Goal: Task Accomplishment & Management: Manage account settings

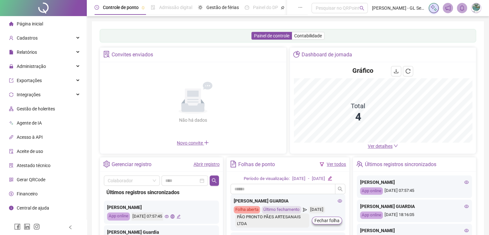
scroll to position [75, 0]
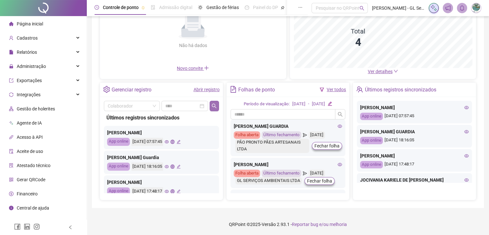
click at [212, 103] on icon "search" at bounding box center [214, 105] width 5 height 5
click at [90, 106] on div "Controle de ponto Admissão digital Gestão de férias Painel do DP Folha de pagam…" at bounding box center [288, 80] width 403 height 310
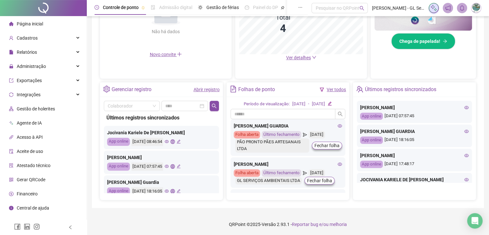
scroll to position [0, 0]
click at [212, 104] on icon "search" at bounding box center [214, 105] width 5 height 5
click at [88, 137] on div "Controle de ponto Admissão digital Gestão de férias Painel do DP Folha de pagam…" at bounding box center [288, 26] width 403 height 419
click at [213, 103] on icon "search" at bounding box center [214, 105] width 5 height 5
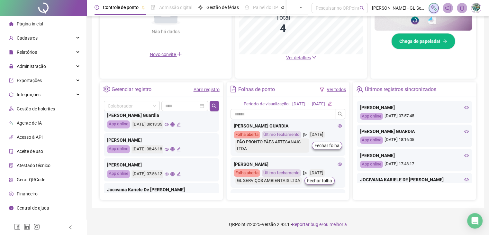
scroll to position [302, 0]
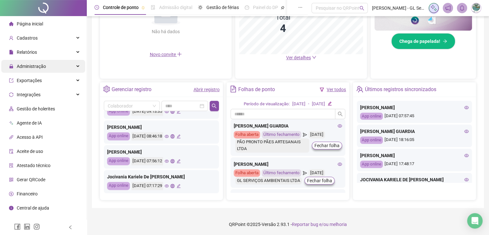
click at [44, 66] on span "Administração" at bounding box center [31, 66] width 29 height 5
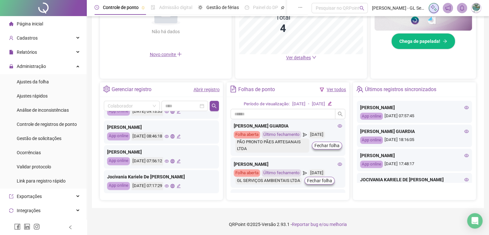
click at [210, 91] on link "Abrir registro" at bounding box center [207, 89] width 26 height 5
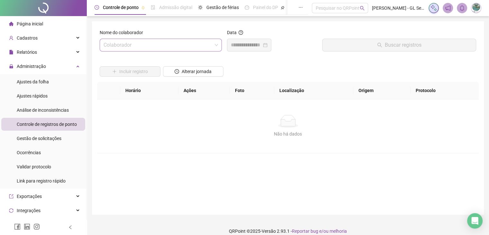
click at [140, 47] on input "search" at bounding box center [158, 45] width 109 height 12
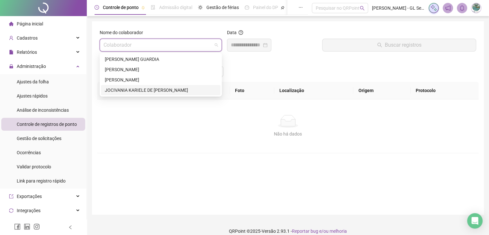
click at [128, 88] on div "JOCIVANIA KARIELE DE [PERSON_NAME]" at bounding box center [161, 90] width 112 height 7
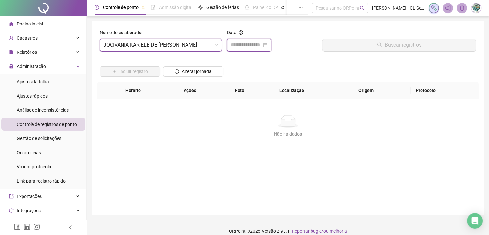
click at [246, 44] on input at bounding box center [246, 45] width 31 height 8
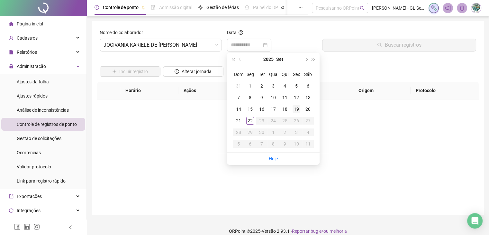
click at [297, 107] on div "19" at bounding box center [297, 109] width 8 height 8
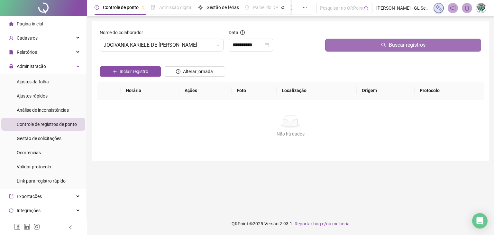
click at [399, 43] on span "Buscar registros" at bounding box center [407, 45] width 37 height 8
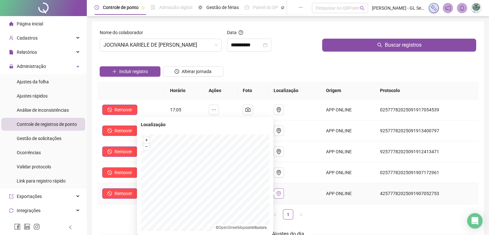
scroll to position [32, 0]
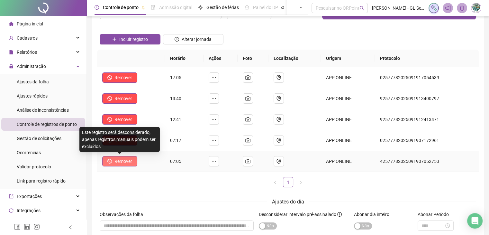
click at [118, 162] on span "Remover" at bounding box center [124, 161] width 18 height 7
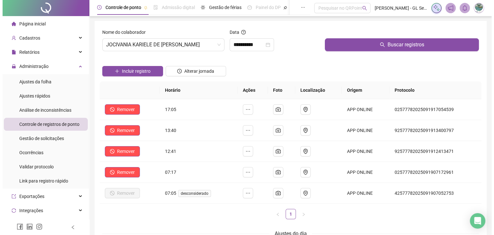
scroll to position [0, 0]
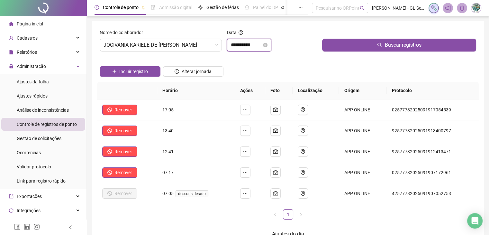
click at [246, 48] on input "**********" at bounding box center [246, 45] width 31 height 8
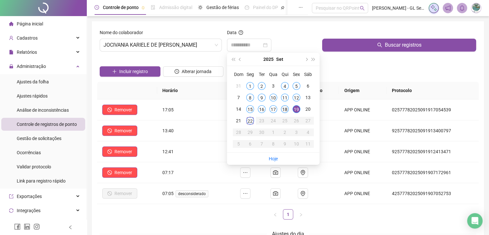
click at [287, 110] on div "18" at bounding box center [285, 109] width 8 height 8
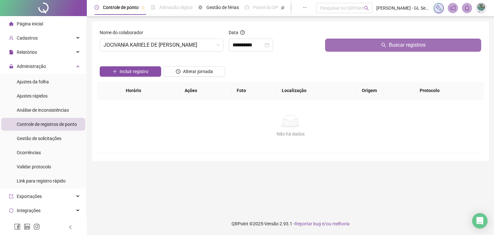
click at [397, 41] on span "Buscar registros" at bounding box center [407, 45] width 37 height 8
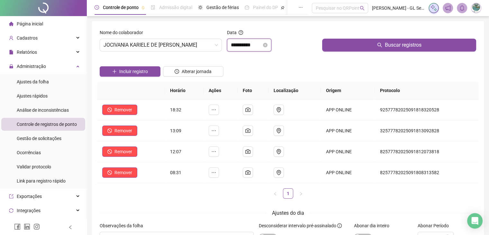
click at [252, 47] on input "**********" at bounding box center [246, 45] width 31 height 8
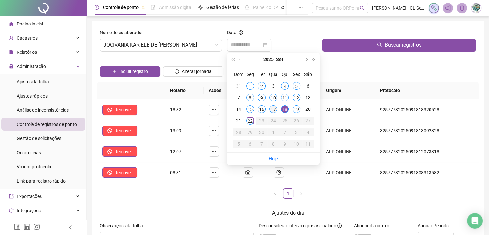
click at [272, 107] on div "17" at bounding box center [274, 109] width 8 height 8
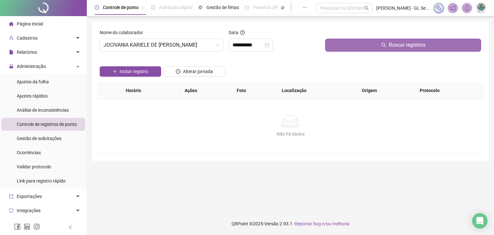
click at [400, 40] on button "Buscar registros" at bounding box center [403, 45] width 156 height 13
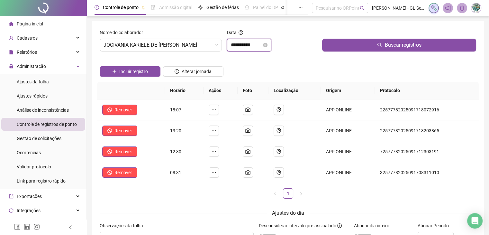
click at [243, 45] on input "**********" at bounding box center [246, 45] width 31 height 8
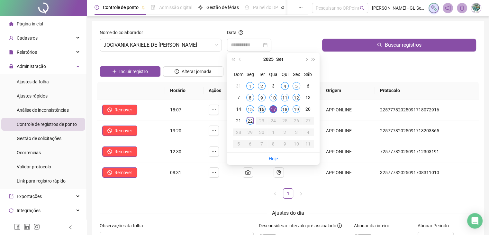
click at [259, 111] on div "16" at bounding box center [262, 109] width 8 height 8
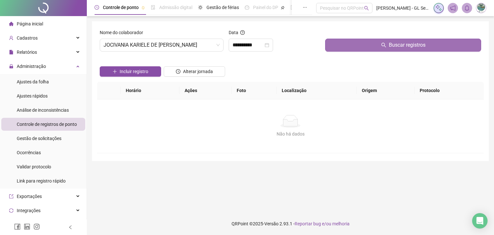
click at [405, 44] on span "Buscar registros" at bounding box center [407, 45] width 37 height 8
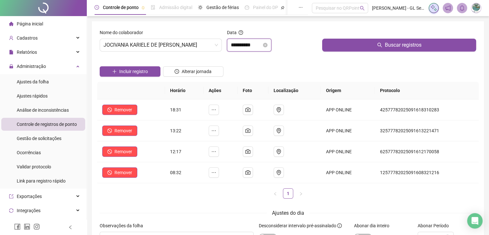
click at [244, 44] on input "**********" at bounding box center [246, 45] width 31 height 8
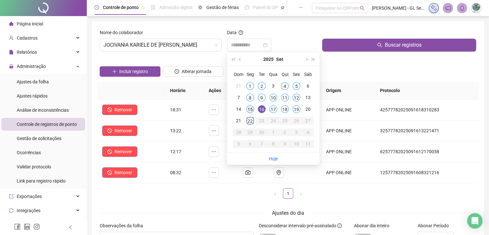
click at [251, 107] on div "15" at bounding box center [250, 109] width 8 height 8
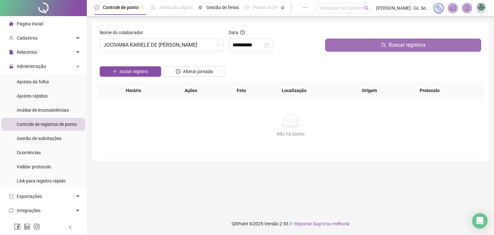
click at [404, 42] on span "Buscar registros" at bounding box center [407, 45] width 37 height 8
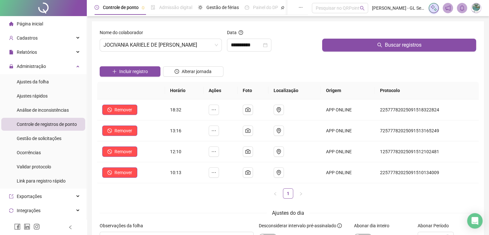
click at [227, 215] on div "Ajustes do dia" at bounding box center [288, 213] width 377 height 8
click at [250, 43] on input "**********" at bounding box center [246, 45] width 31 height 8
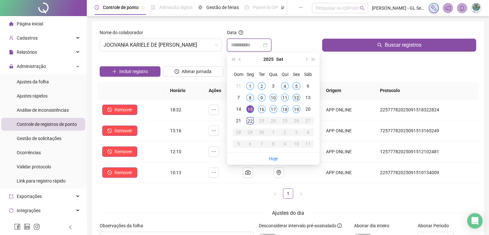
type input "**********"
click at [298, 97] on div "12" at bounding box center [297, 98] width 8 height 8
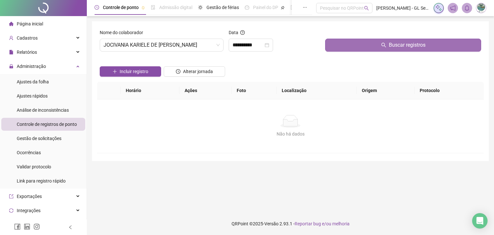
click at [384, 46] on icon "search" at bounding box center [383, 45] width 5 height 5
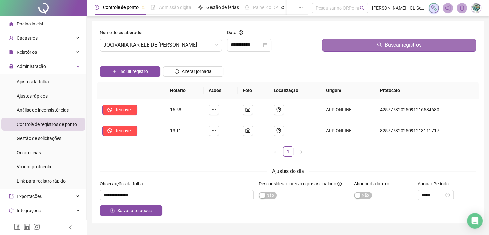
click at [202, 161] on div "Horário Ações Foto Localização Origem Protocolo Remover 16:58 APP ONLINE 425777…" at bounding box center [288, 122] width 382 height 80
click at [49, 26] on li "Página inicial" at bounding box center [43, 23] width 84 height 13
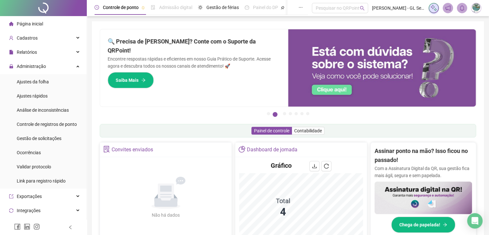
click at [23, 26] on span "Página inicial" at bounding box center [30, 23] width 26 height 5
click at [42, 71] on span "Administração" at bounding box center [27, 66] width 37 height 13
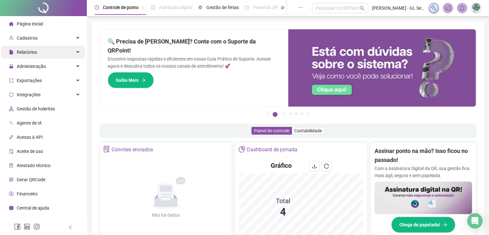
click at [50, 51] on div "Relatórios" at bounding box center [43, 52] width 84 height 13
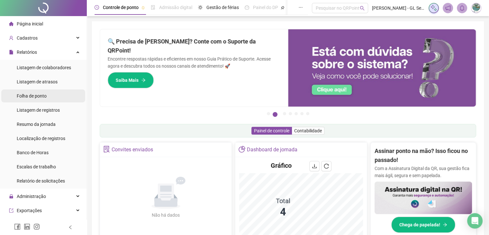
click at [38, 99] on div "Folha de ponto" at bounding box center [32, 95] width 30 height 13
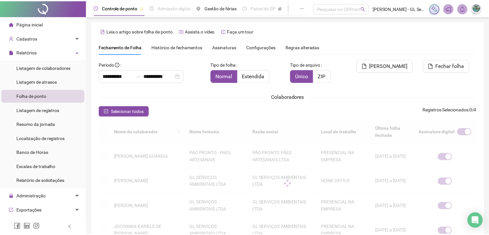
scroll to position [14, 0]
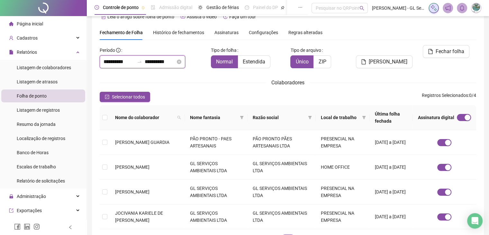
click at [130, 62] on input "**********" at bounding box center [119, 62] width 31 height 8
click at [379, 81] on div "Colaboradores" at bounding box center [288, 83] width 377 height 8
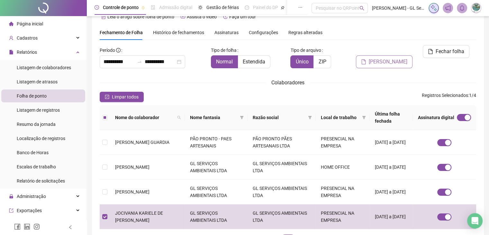
click at [397, 58] on span "[PERSON_NAME]" at bounding box center [388, 62] width 39 height 8
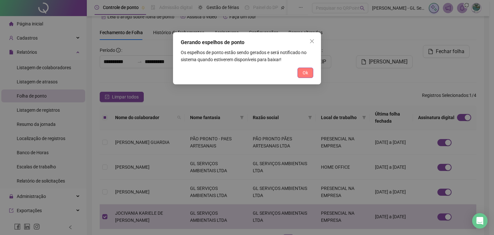
click at [308, 70] on span "Ok" at bounding box center [305, 72] width 5 height 7
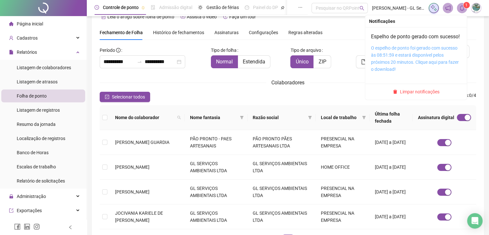
click at [404, 60] on link "O espelho de ponto foi gerado com sucesso às 08:51:59 e estará disponível pelos…" at bounding box center [415, 58] width 88 height 26
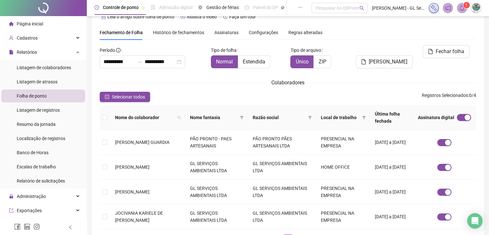
click at [460, 11] on icon "bell" at bounding box center [463, 8] width 6 height 6
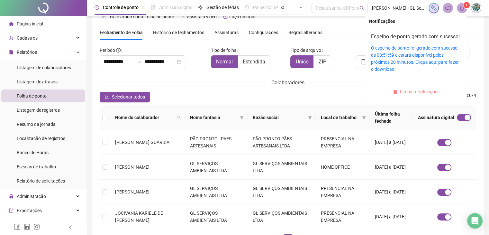
click at [420, 95] on span "Limpar notificações" at bounding box center [420, 91] width 40 height 7
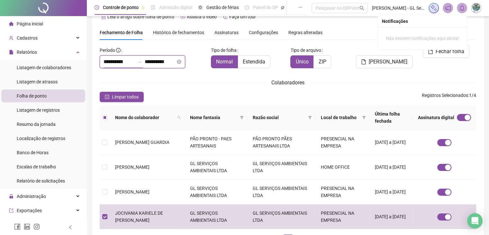
click at [131, 61] on input "**********" at bounding box center [119, 62] width 31 height 8
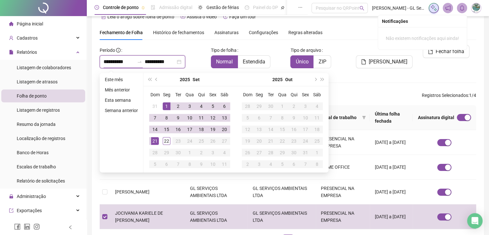
type input "**********"
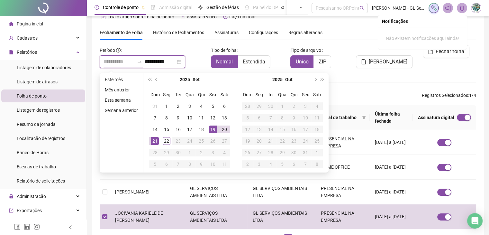
type input "**********"
click at [213, 133] on div "19" at bounding box center [213, 130] width 8 height 8
type input "**********"
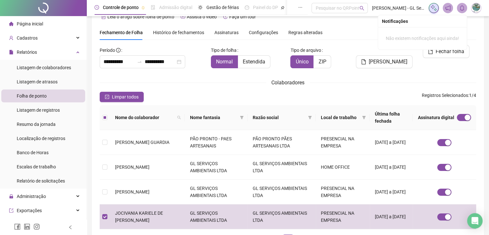
click at [378, 88] on div "**********" at bounding box center [288, 147] width 377 height 205
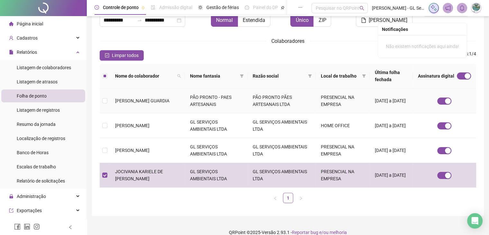
scroll to position [64, 0]
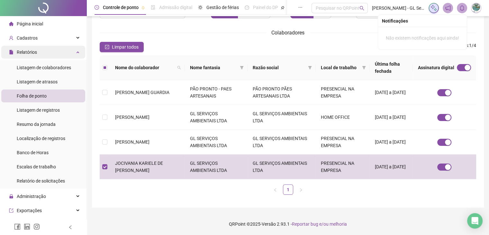
click at [39, 53] on div "Relatórios" at bounding box center [43, 52] width 84 height 13
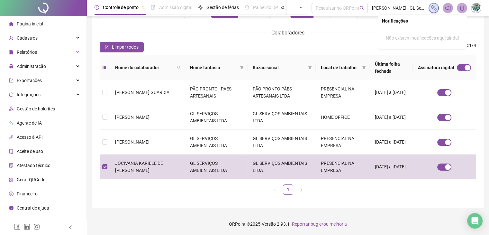
click at [44, 24] on li "Página inicial" at bounding box center [43, 23] width 84 height 13
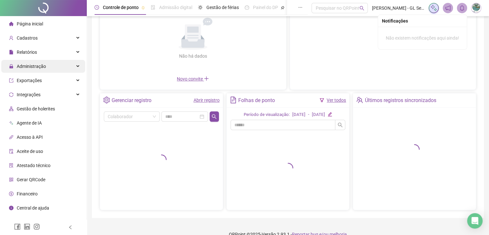
click at [47, 68] on div "Administração" at bounding box center [43, 66] width 84 height 13
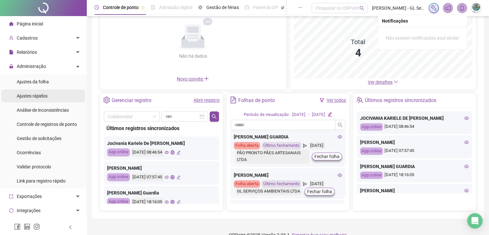
click at [42, 96] on span "Ajustes rápidos" at bounding box center [32, 95] width 31 height 5
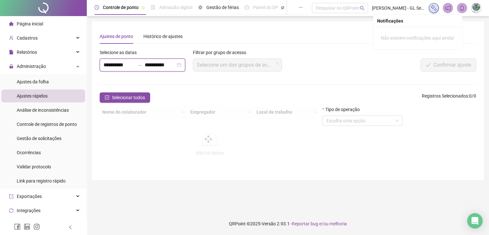
click at [122, 65] on input "**********" at bounding box center [119, 65] width 31 height 8
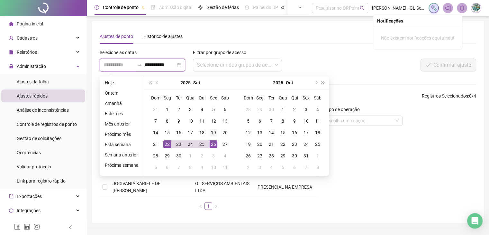
type input "**********"
click at [215, 134] on div "19" at bounding box center [214, 133] width 8 height 8
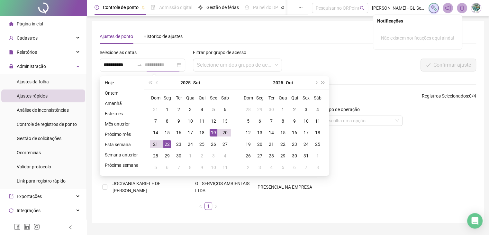
click at [215, 134] on div "19" at bounding box center [214, 133] width 8 height 8
type input "**********"
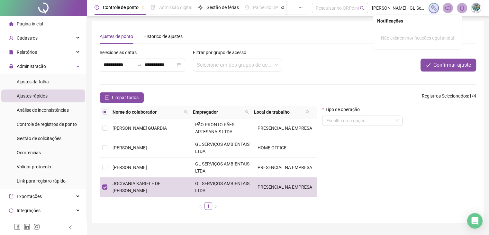
click at [45, 27] on li "Página inicial" at bounding box center [43, 23] width 84 height 13
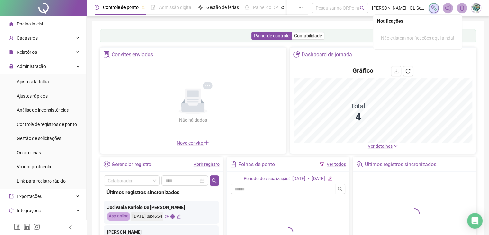
click at [209, 164] on link "Abrir registro" at bounding box center [207, 164] width 26 height 5
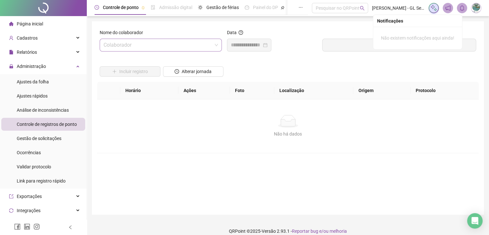
click at [132, 44] on input "search" at bounding box center [158, 45] width 109 height 12
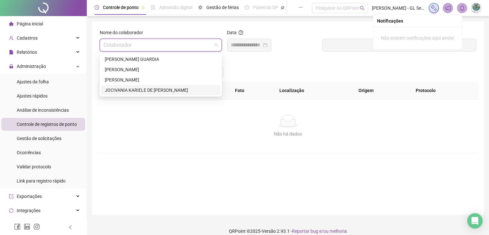
click at [128, 89] on div "JOCIVANIA KARIELE DE [PERSON_NAME]" at bounding box center [161, 90] width 112 height 7
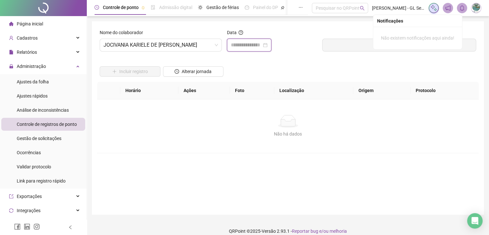
click at [243, 45] on input at bounding box center [246, 45] width 31 height 8
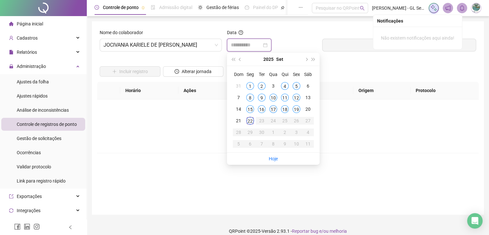
type input "**********"
click at [297, 108] on div "19" at bounding box center [297, 109] width 8 height 8
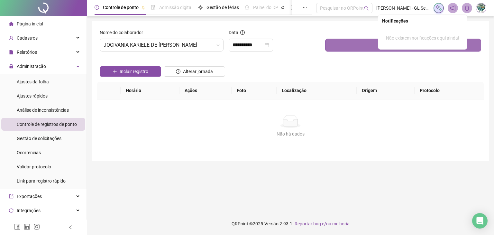
click at [371, 48] on button "Buscar registros" at bounding box center [403, 45] width 156 height 13
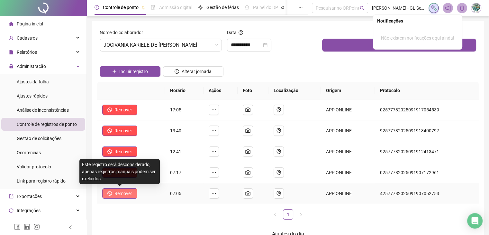
click at [119, 194] on span "Remover" at bounding box center [124, 193] width 18 height 7
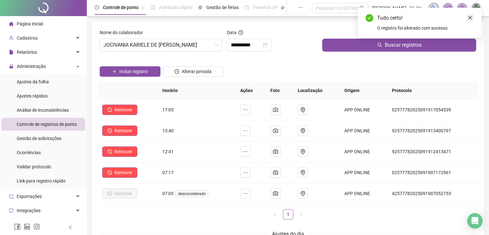
click at [469, 17] on icon "close" at bounding box center [470, 17] width 5 height 5
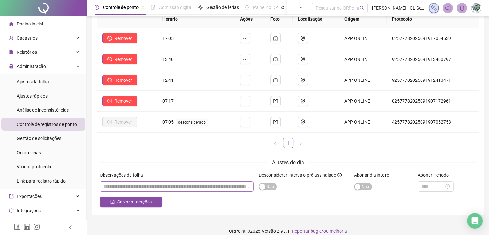
scroll to position [79, 0]
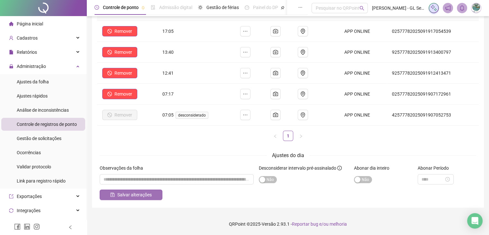
click at [122, 192] on span "Salvar alterações" at bounding box center [134, 194] width 34 height 7
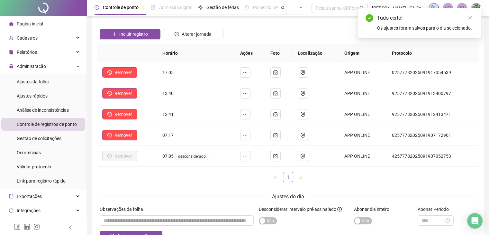
scroll to position [0, 0]
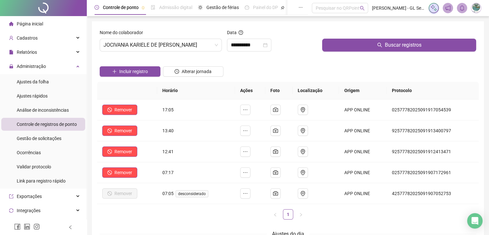
click at [44, 25] on li "Página inicial" at bounding box center [43, 23] width 84 height 13
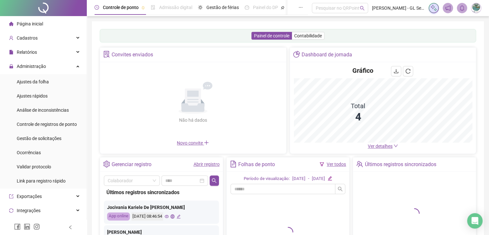
click at [206, 165] on link "Abrir registro" at bounding box center [207, 164] width 26 height 5
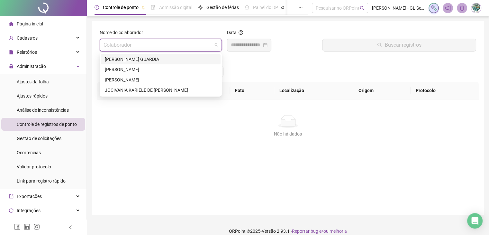
click at [168, 45] on input "search" at bounding box center [158, 45] width 109 height 12
click at [130, 90] on div "JOCIVANIA KARIELE DE [PERSON_NAME]" at bounding box center [161, 90] width 112 height 7
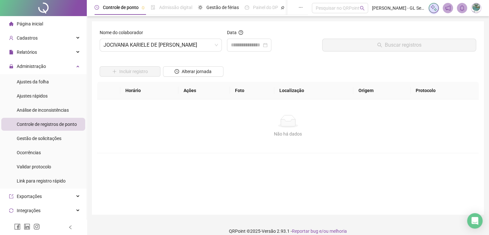
click at [147, 66] on div at bounding box center [130, 62] width 61 height 10
click at [251, 44] on input at bounding box center [246, 45] width 31 height 8
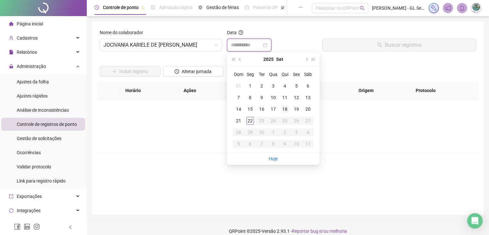
type input "**********"
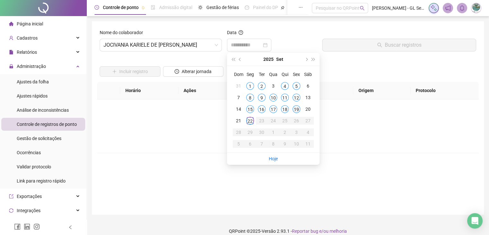
click at [297, 109] on div "19" at bounding box center [297, 109] width 8 height 8
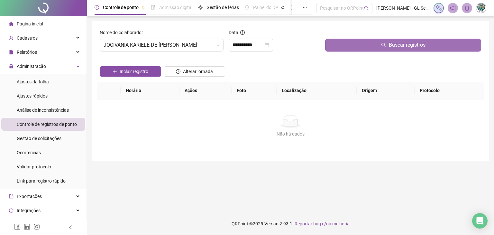
click at [384, 44] on icon "search" at bounding box center [383, 44] width 5 height 5
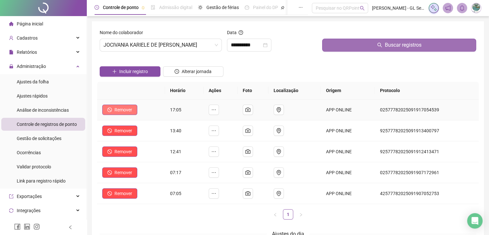
scroll to position [79, 0]
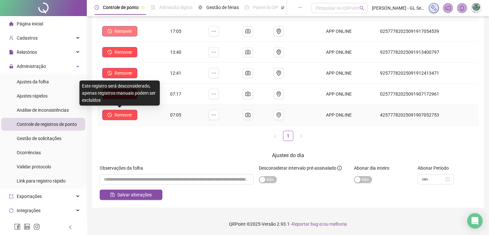
click at [116, 112] on span "Remover" at bounding box center [124, 114] width 18 height 7
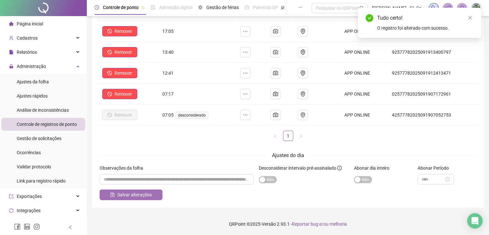
click at [124, 192] on span "Salvar alterações" at bounding box center [134, 194] width 34 height 7
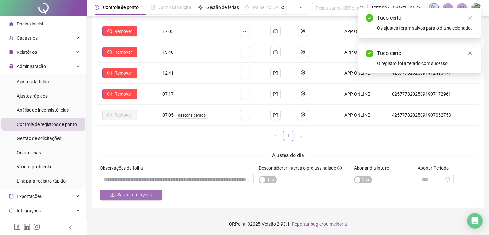
click at [124, 192] on span "Salvar alterações" at bounding box center [134, 194] width 34 height 7
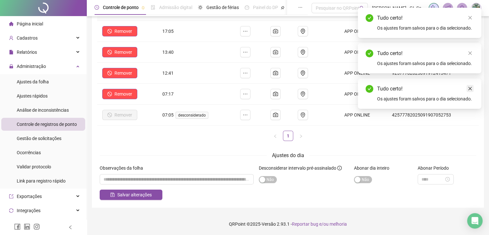
click at [471, 88] on icon "close" at bounding box center [470, 88] width 5 height 5
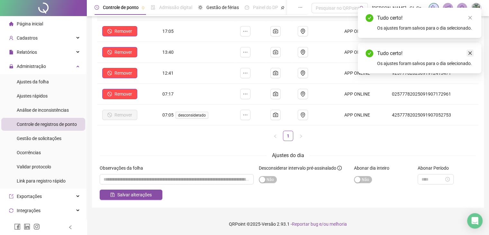
click at [472, 53] on link "Close" at bounding box center [470, 53] width 7 height 7
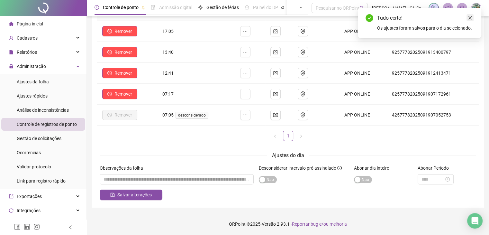
click at [472, 18] on icon "close" at bounding box center [470, 17] width 5 height 5
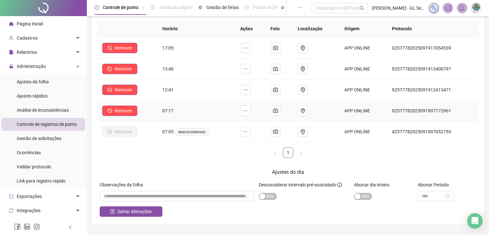
scroll to position [14, 0]
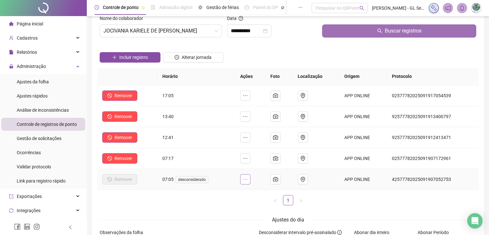
click at [247, 179] on icon "ellipsis" at bounding box center [245, 179] width 5 height 5
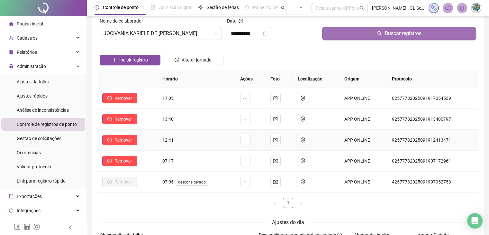
scroll to position [79, 0]
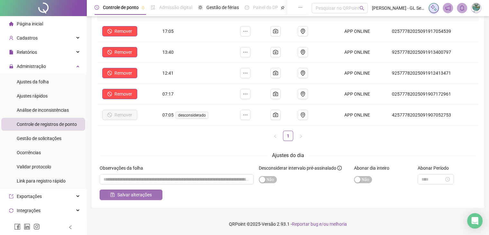
click at [135, 196] on span "Salvar alterações" at bounding box center [134, 194] width 34 height 7
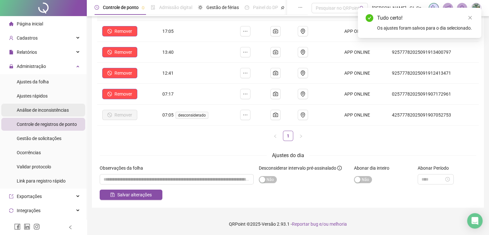
click at [48, 109] on span "Análise de inconsistências" at bounding box center [43, 109] width 52 height 5
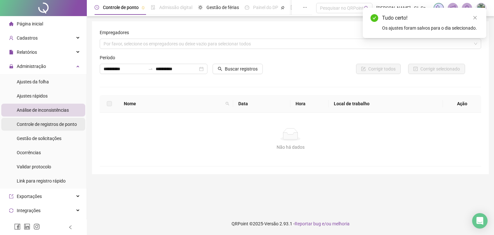
click at [47, 124] on span "Controle de registros de ponto" at bounding box center [47, 124] width 60 height 5
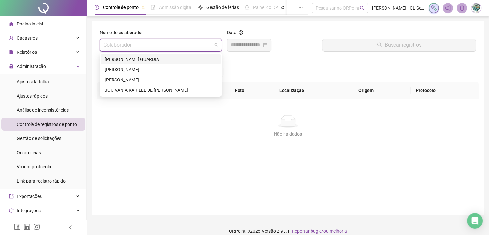
click at [154, 43] on input "search" at bounding box center [158, 45] width 109 height 12
click at [132, 92] on div "JOCIVANIA KARIELE DE [PERSON_NAME]" at bounding box center [161, 90] width 112 height 7
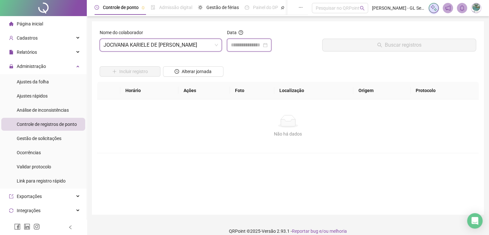
click at [245, 45] on input at bounding box center [246, 45] width 31 height 8
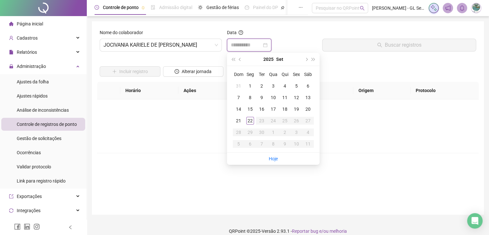
type input "**********"
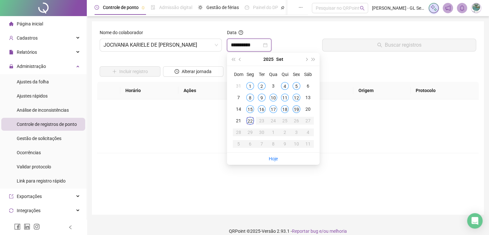
type input "**********"
click at [297, 112] on div "19" at bounding box center [297, 109] width 8 height 8
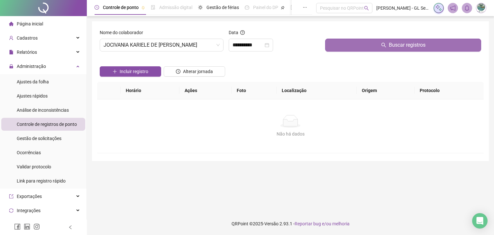
click at [399, 42] on span "Buscar registros" at bounding box center [407, 45] width 37 height 8
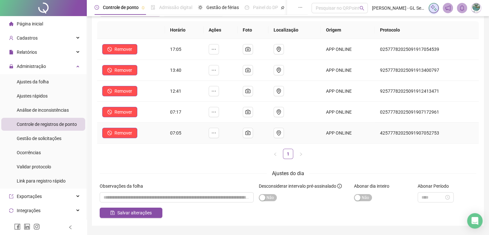
scroll to position [79, 0]
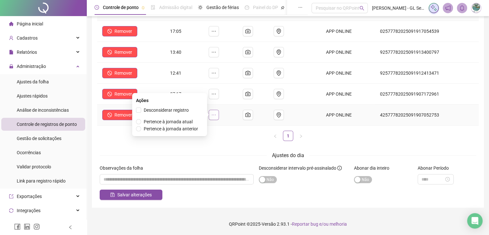
click at [215, 111] on button "button" at bounding box center [214, 115] width 10 height 10
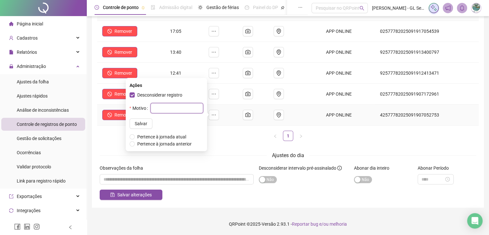
click at [169, 108] on input "text" at bounding box center [177, 108] width 53 height 10
type input "******"
click at [138, 125] on span "Salvar" at bounding box center [141, 123] width 13 height 7
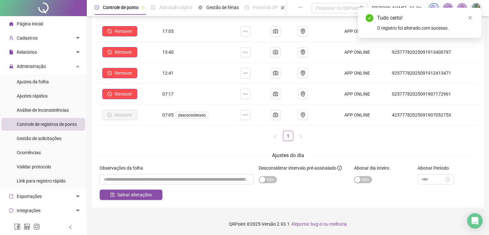
click at [126, 200] on div "**********" at bounding box center [288, 75] width 392 height 265
click at [129, 194] on span "Salvar alterações" at bounding box center [134, 194] width 34 height 7
click at [39, 109] on span "Análise de inconsistências" at bounding box center [43, 109] width 52 height 5
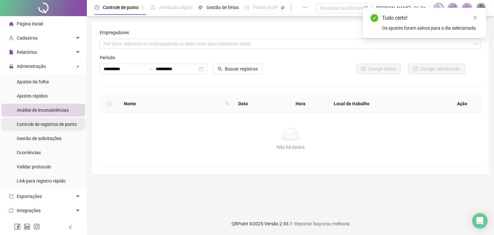
click at [39, 123] on span "Controle de registros de ponto" at bounding box center [47, 124] width 60 height 5
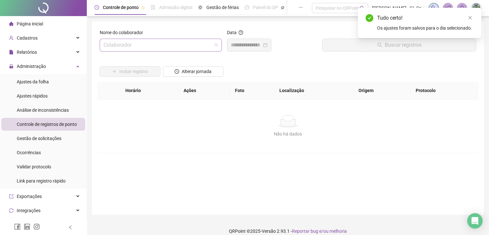
click at [152, 50] on input "search" at bounding box center [158, 45] width 109 height 12
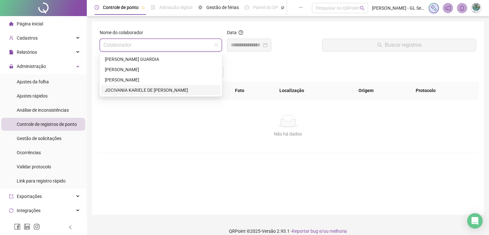
click at [141, 90] on div "JOCIVANIA KARIELE DE [PERSON_NAME]" at bounding box center [161, 90] width 112 height 7
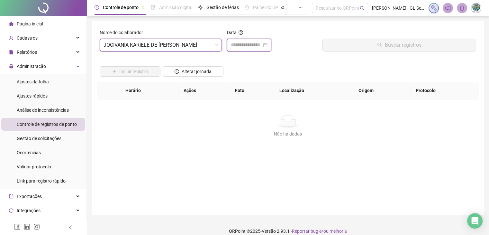
click at [241, 45] on input at bounding box center [246, 45] width 31 height 8
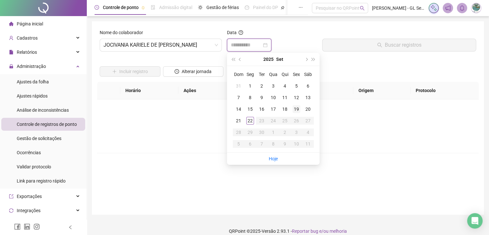
type input "**********"
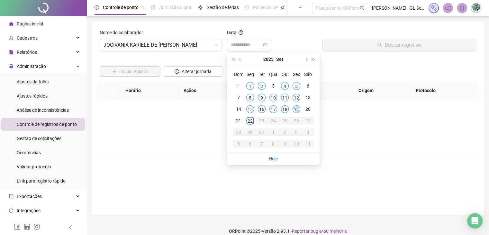
click at [298, 107] on div "19" at bounding box center [297, 109] width 8 height 8
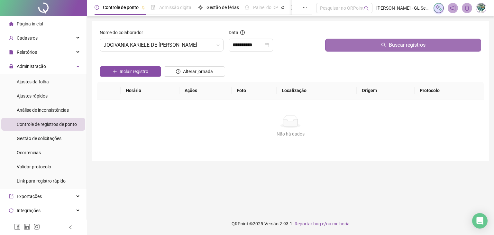
click at [391, 48] on span "Buscar registros" at bounding box center [407, 45] width 37 height 8
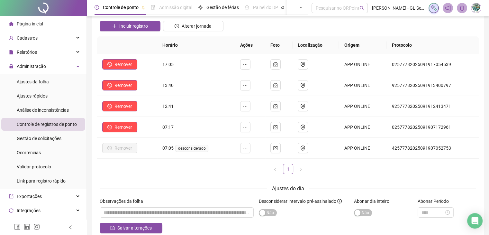
scroll to position [32, 0]
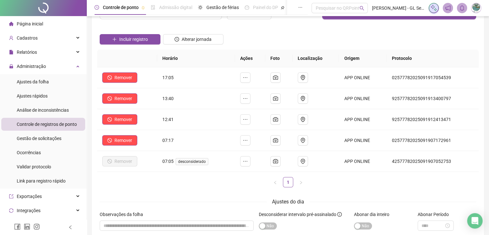
click at [46, 25] on li "Página inicial" at bounding box center [43, 23] width 84 height 13
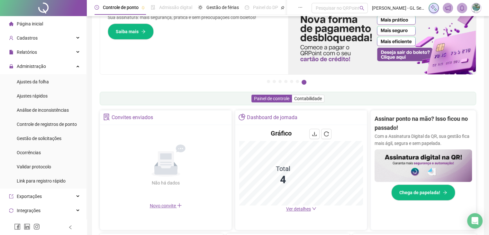
scroll to position [161, 0]
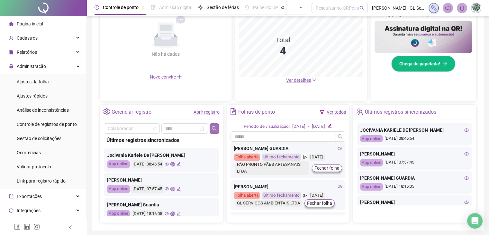
click at [212, 126] on icon "search" at bounding box center [214, 128] width 5 height 5
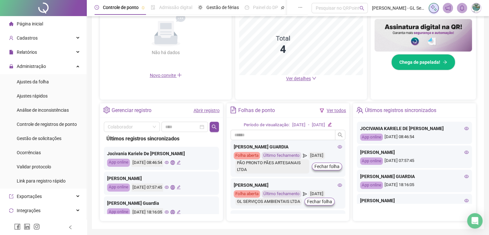
scroll to position [183, 0]
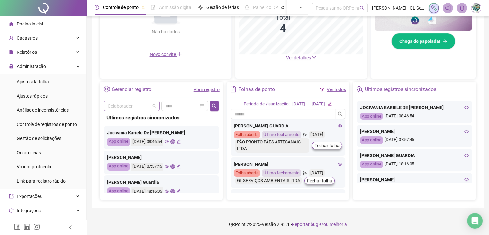
click at [118, 107] on input "search" at bounding box center [129, 106] width 42 height 10
click at [93, 114] on div "Pague o QRPoint com Cartão de Crédito Sua assinatura: mais segurança, prática e…" at bounding box center [288, 23] width 392 height 370
click at [132, 102] on input "search" at bounding box center [129, 106] width 42 height 10
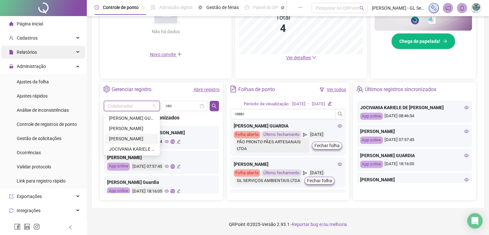
click at [32, 52] on span "Relatórios" at bounding box center [27, 52] width 20 height 5
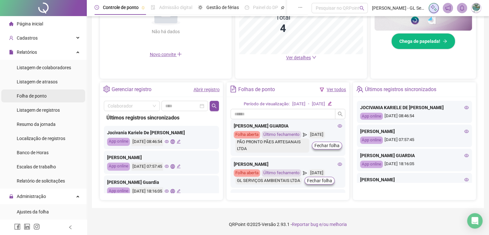
click at [32, 94] on span "Folha de ponto" at bounding box center [32, 95] width 30 height 5
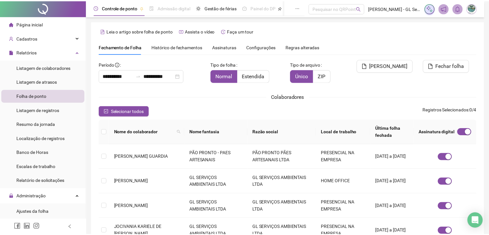
scroll to position [14, 0]
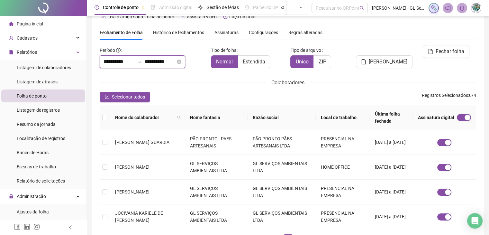
click at [110, 59] on input "**********" at bounding box center [119, 62] width 31 height 8
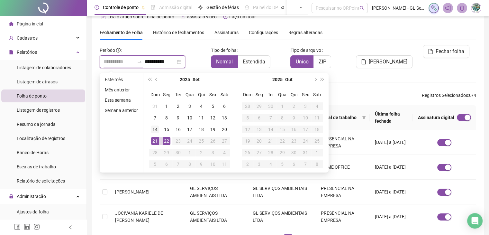
type input "**********"
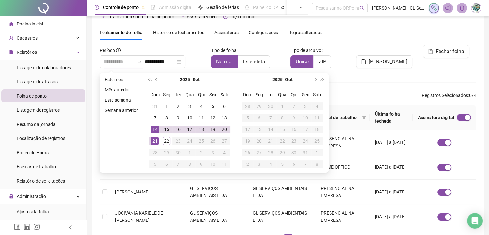
click at [156, 130] on div "14" at bounding box center [155, 130] width 8 height 8
type input "**********"
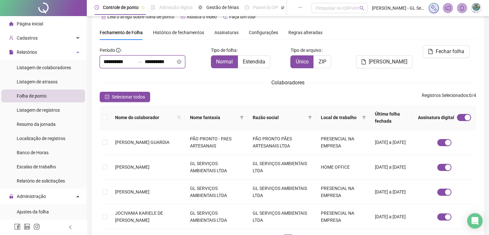
click at [123, 59] on input "**********" at bounding box center [119, 62] width 31 height 8
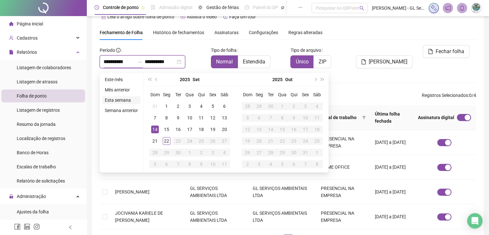
type input "**********"
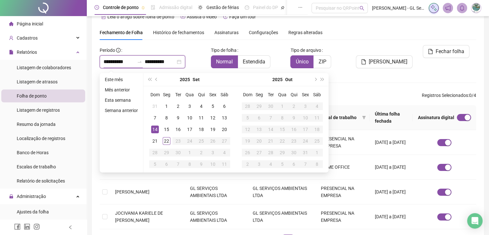
type input "**********"
click at [167, 129] on div "15" at bounding box center [167, 130] width 8 height 8
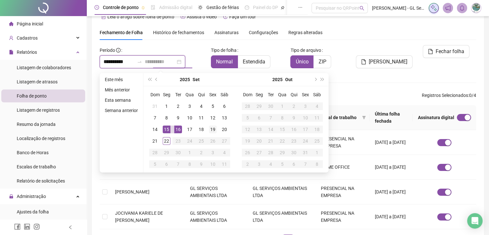
type input "**********"
click at [211, 131] on div "19" at bounding box center [213, 130] width 8 height 8
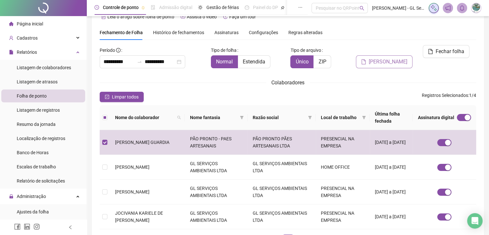
click at [401, 58] on span "[PERSON_NAME]" at bounding box center [388, 62] width 39 height 8
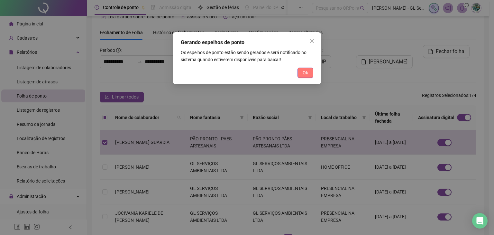
click at [309, 73] on button "Ok" at bounding box center [306, 73] width 16 height 10
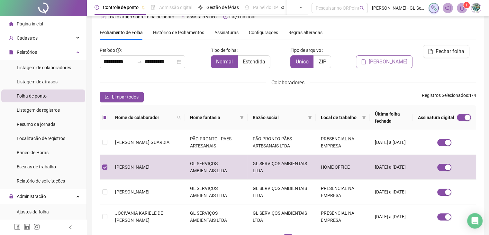
click at [393, 58] on span "[PERSON_NAME]" at bounding box center [388, 62] width 39 height 8
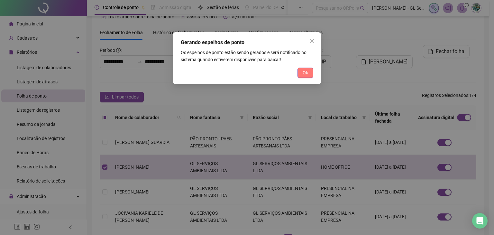
click at [306, 71] on span "Ok" at bounding box center [305, 72] width 5 height 7
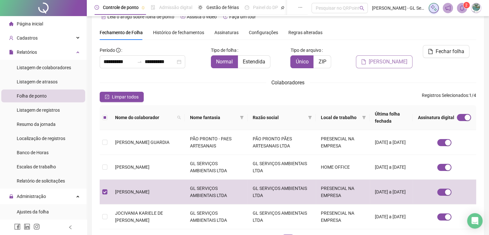
click at [385, 58] on span "[PERSON_NAME]" at bounding box center [388, 62] width 39 height 8
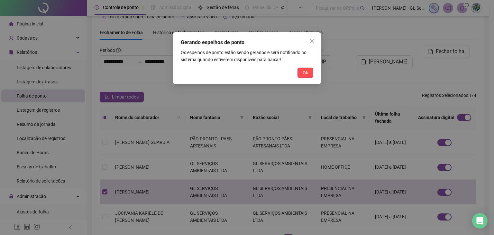
click at [305, 72] on span "Ok" at bounding box center [305, 72] width 5 height 7
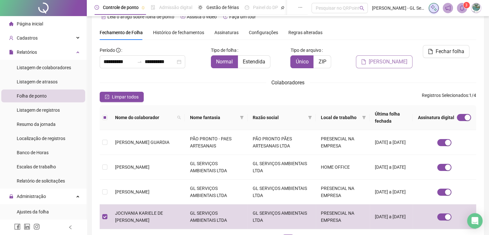
click at [385, 58] on span "[PERSON_NAME]" at bounding box center [388, 62] width 39 height 8
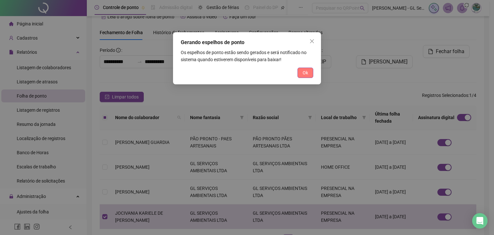
click at [307, 74] on span "Ok" at bounding box center [305, 72] width 5 height 7
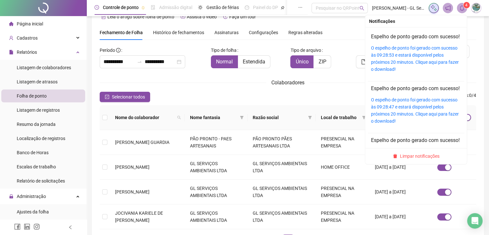
click at [463, 10] on icon "bell" at bounding box center [462, 8] width 5 height 6
click at [404, 62] on link "O espelho de ponto foi gerado com sucesso às 09:28:53 e estará disponível pelos…" at bounding box center [415, 58] width 88 height 26
click at [400, 119] on link "O espelho de ponto foi gerado com sucesso às 09:28:47 e estará disponível pelos…" at bounding box center [415, 110] width 88 height 26
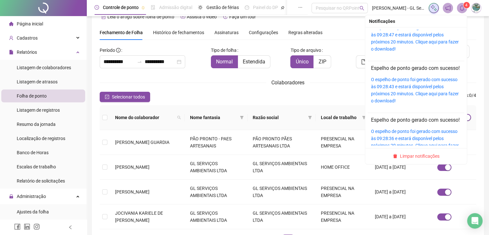
scroll to position [97, 0]
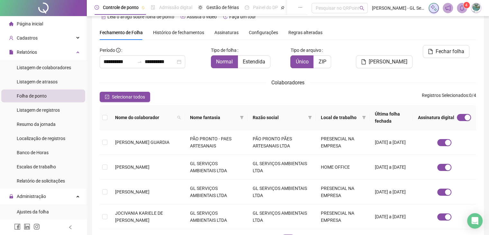
click at [394, 79] on div "Colaboradores" at bounding box center [288, 83] width 377 height 8
click at [462, 8] on icon "bell" at bounding box center [463, 8] width 6 height 6
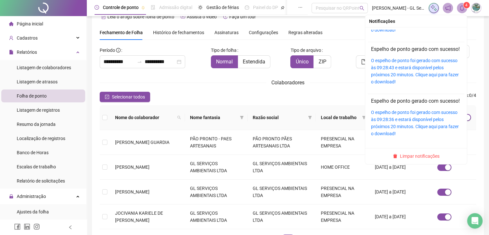
scroll to position [122, 0]
click at [399, 62] on link "O espelho de ponto foi gerado com sucesso às 09:28:43 e estará disponível pelos…" at bounding box center [415, 71] width 88 height 26
click at [397, 111] on link "O espelho de ponto foi gerado com sucesso às 09:28:36 e estará disponível pelos…" at bounding box center [415, 123] width 88 height 26
click at [464, 8] on icon "bell" at bounding box center [463, 8] width 6 height 6
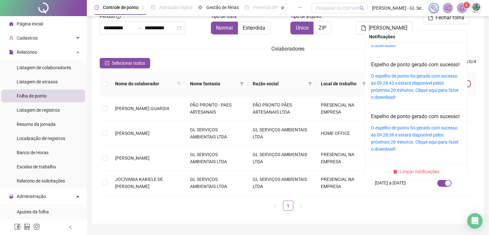
scroll to position [64, 0]
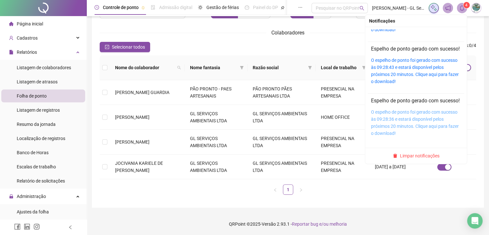
click at [398, 117] on link "O espelho de ponto foi gerado com sucesso às 09:28:36 e estará disponível pelos…" at bounding box center [415, 122] width 88 height 26
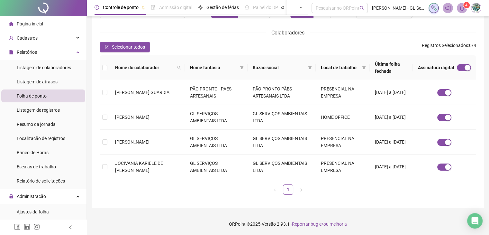
click at [304, 44] on div "Selecionar todos Registros Selecionados : 0 / 4" at bounding box center [288, 47] width 377 height 10
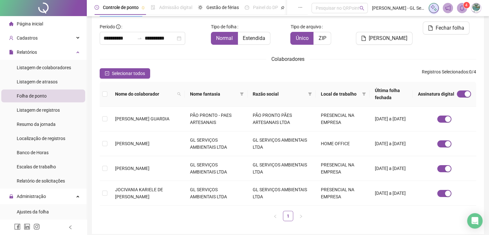
scroll to position [0, 0]
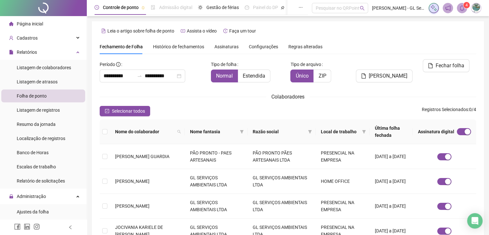
click at [462, 8] on icon "bell" at bounding box center [463, 8] width 6 height 6
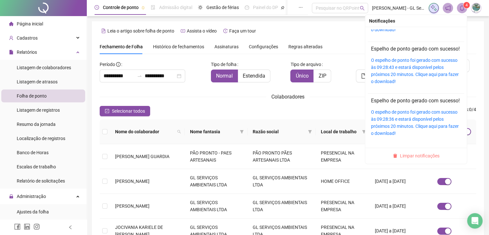
click at [411, 157] on span "Limpar notificações" at bounding box center [420, 155] width 40 height 7
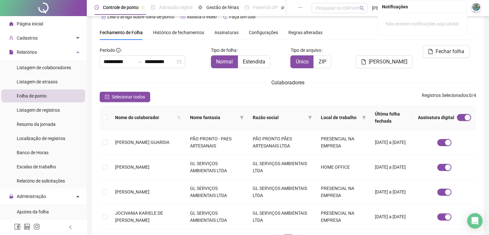
click at [245, 90] on div "**********" at bounding box center [288, 147] width 377 height 205
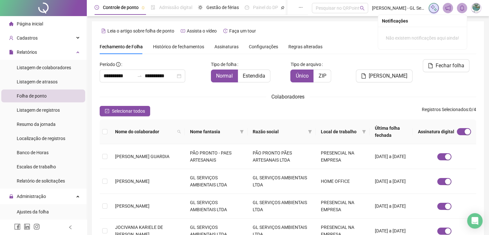
click at [24, 22] on span "Página inicial" at bounding box center [30, 23] width 26 height 5
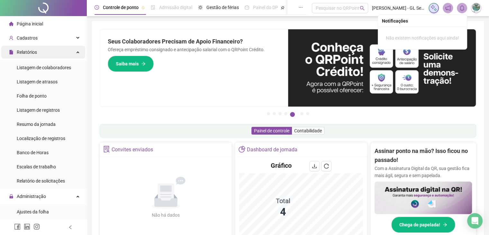
click at [40, 57] on div "Relatórios" at bounding box center [43, 52] width 84 height 13
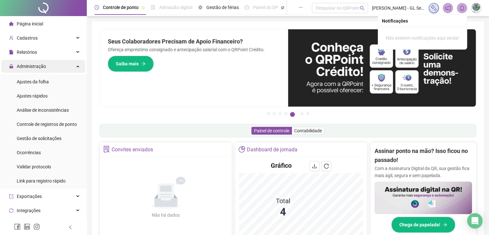
click at [41, 70] on span "Administração" at bounding box center [27, 66] width 37 height 13
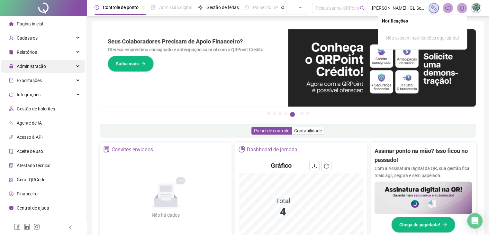
click at [43, 71] on span "Administração" at bounding box center [27, 66] width 37 height 13
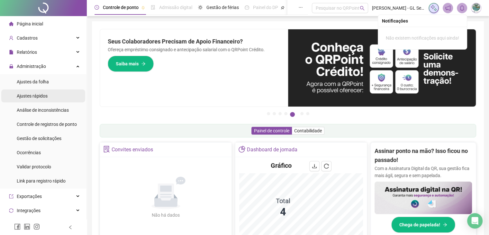
click at [42, 93] on span "Ajustes rápidos" at bounding box center [32, 95] width 31 height 5
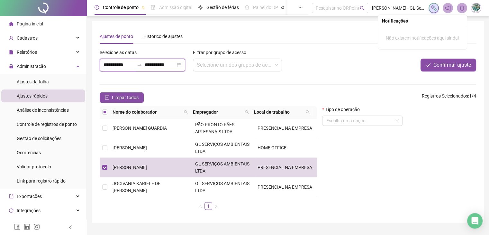
click at [131, 66] on input "**********" at bounding box center [119, 65] width 31 height 8
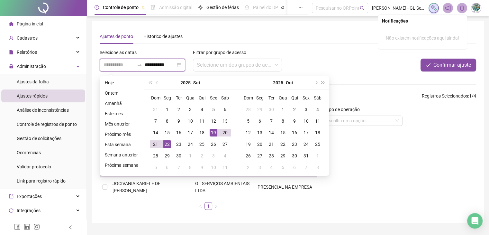
type input "**********"
click at [214, 132] on div "19" at bounding box center [214, 133] width 8 height 8
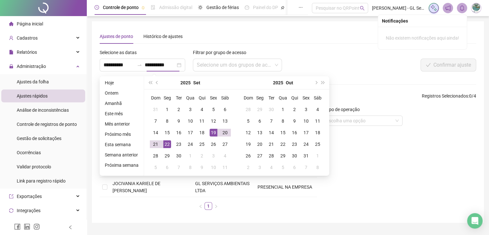
type input "**********"
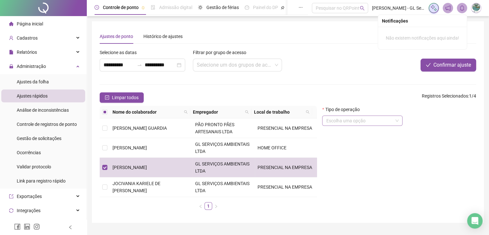
click at [368, 118] on input "search" at bounding box center [359, 121] width 67 height 10
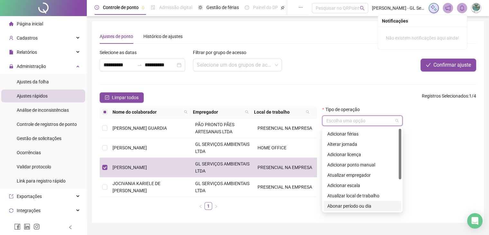
click at [359, 207] on div "Abonar período ou dia" at bounding box center [363, 205] width 70 height 7
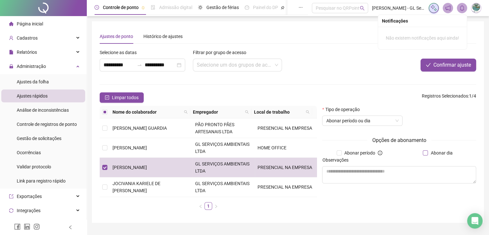
click at [429, 154] on span "Abonar dia" at bounding box center [441, 152] width 27 height 7
click at [403, 168] on textarea at bounding box center [399, 174] width 154 height 17
type textarea "*"
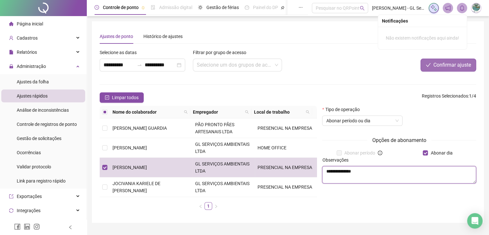
type textarea "**********"
click at [450, 62] on span "Confirmar ajuste" at bounding box center [453, 65] width 38 height 8
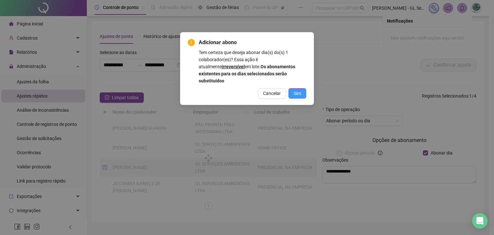
click at [301, 90] on span "Sim" at bounding box center [297, 93] width 7 height 7
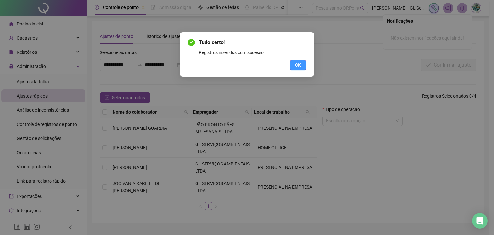
click at [298, 61] on button "OK" at bounding box center [298, 65] width 16 height 10
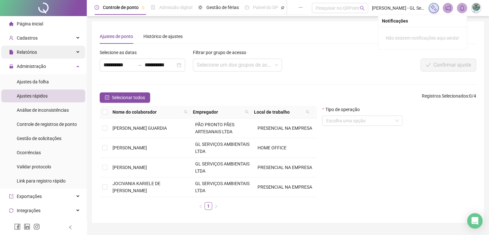
click at [42, 46] on div "Relatórios" at bounding box center [43, 52] width 84 height 13
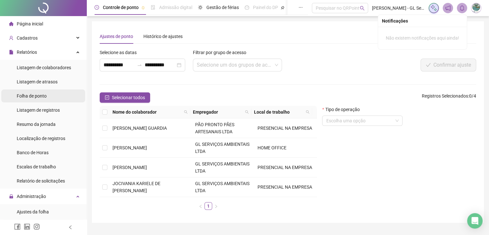
click at [32, 93] on span "Folha de ponto" at bounding box center [32, 95] width 30 height 5
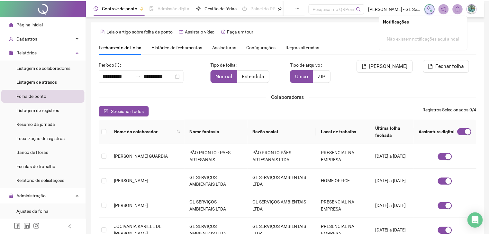
scroll to position [14, 0]
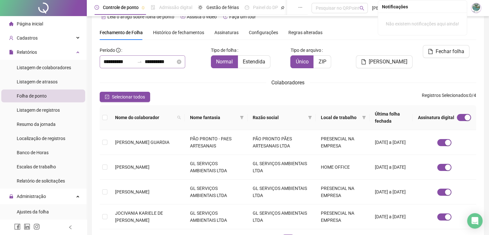
click at [120, 65] on div "**********" at bounding box center [143, 61] width 86 height 13
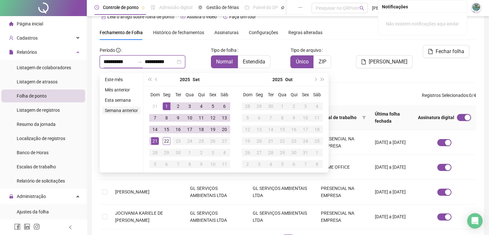
type input "**********"
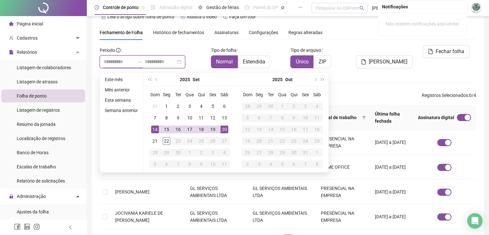
type input "**********"
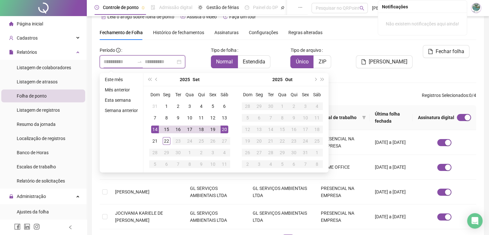
type input "**********"
click at [166, 130] on div "15" at bounding box center [167, 130] width 8 height 8
type input "**********"
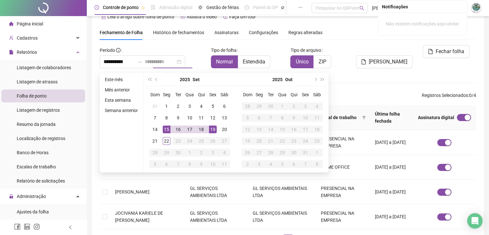
click at [214, 131] on div "19" at bounding box center [213, 130] width 8 height 8
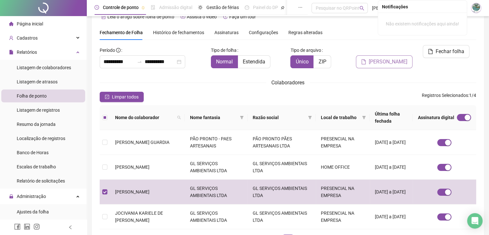
click at [396, 58] on span "[PERSON_NAME]" at bounding box center [388, 62] width 39 height 8
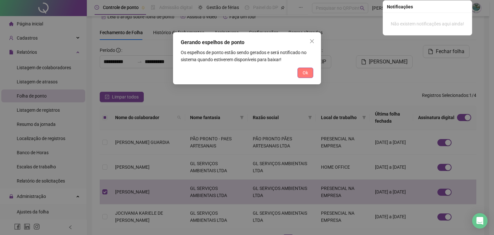
click at [306, 71] on span "Ok" at bounding box center [305, 72] width 5 height 7
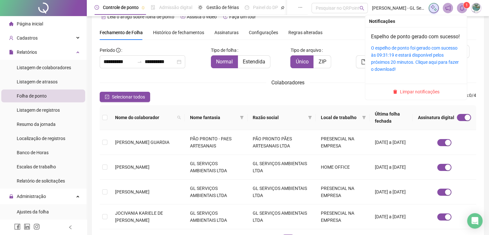
click at [461, 9] on icon "bell" at bounding box center [463, 8] width 6 height 6
click at [402, 63] on link "O espelho de ponto foi gerado com sucesso às 09:31:19 e estará disponível pelos…" at bounding box center [415, 58] width 88 height 26
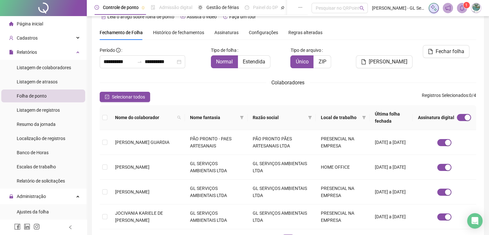
click at [53, 22] on li "Página inicial" at bounding box center [43, 23] width 84 height 13
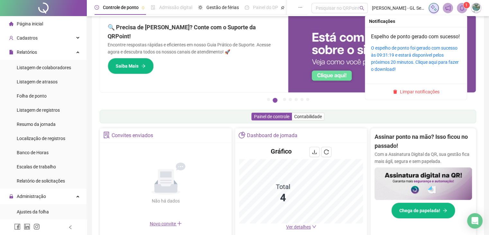
click at [464, 9] on icon "bell" at bounding box center [462, 8] width 5 height 6
click at [418, 95] on span "Limpar notificações" at bounding box center [420, 91] width 40 height 7
